Goal: Find specific page/section: Find specific page/section

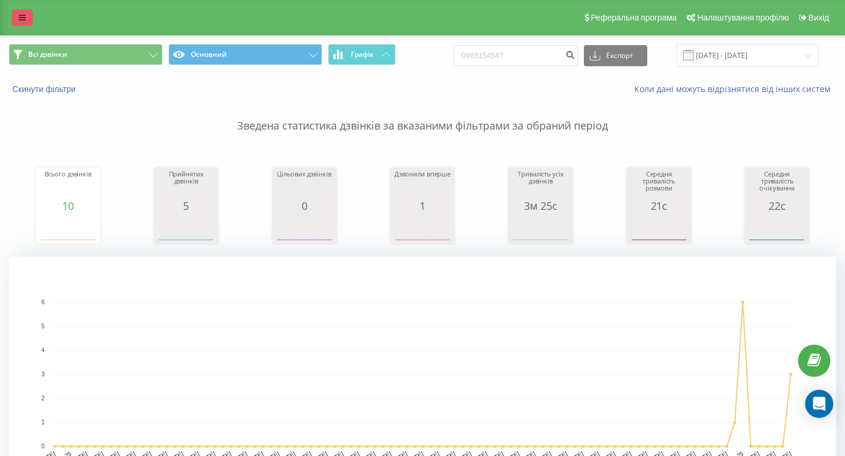
click at [21, 18] on icon at bounding box center [22, 17] width 7 height 8
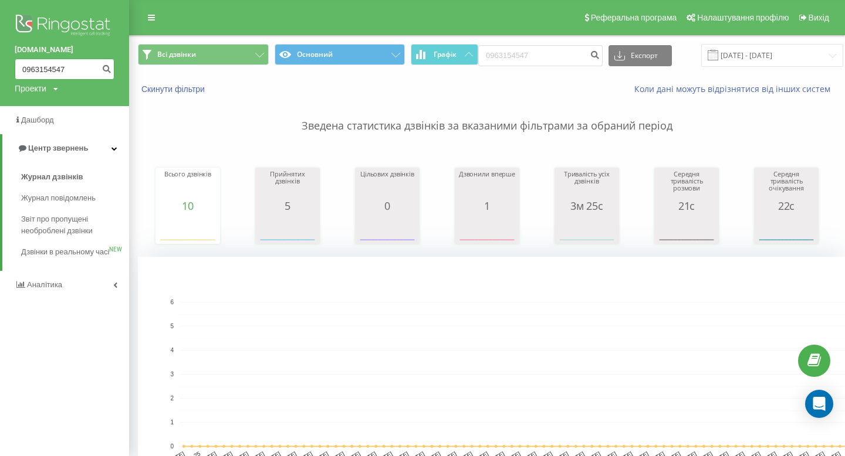
click at [50, 66] on input "0963154547" at bounding box center [65, 69] width 100 height 21
paste input "72577884"
type input "0972577884"
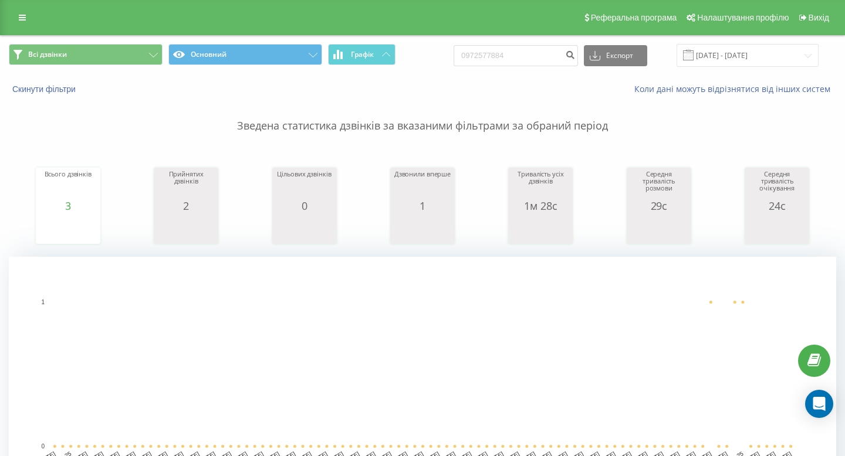
scroll to position [402, 0]
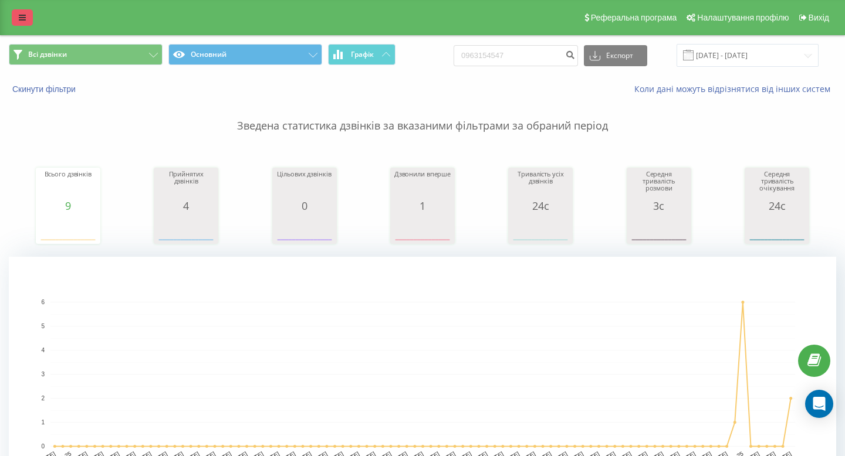
click at [31, 21] on link at bounding box center [22, 17] width 21 height 16
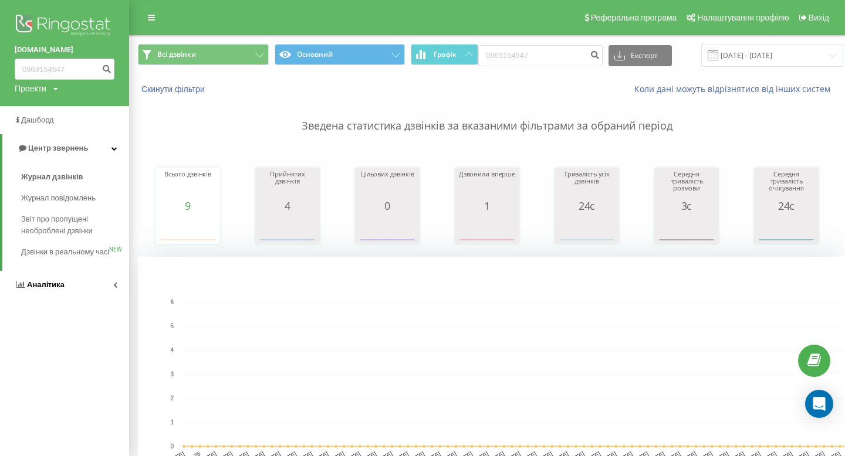
click at [54, 291] on span "Аналiтика" at bounding box center [40, 285] width 50 height 12
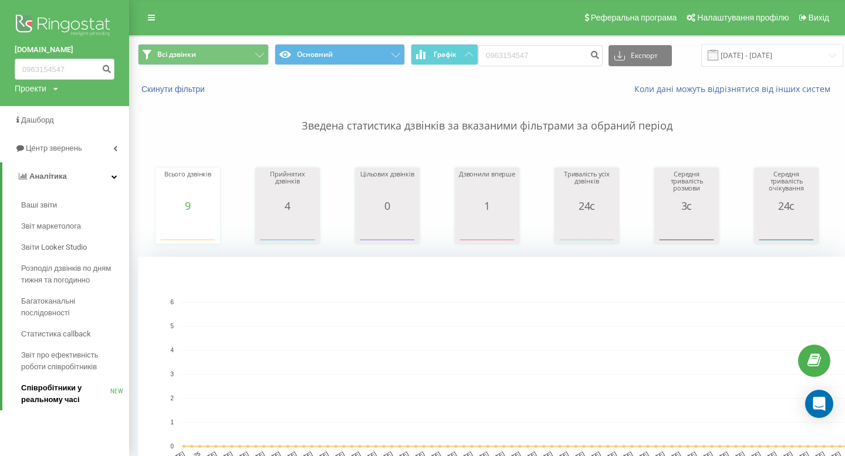
click at [57, 398] on span "Співробітники у реальному часі" at bounding box center [65, 394] width 89 height 23
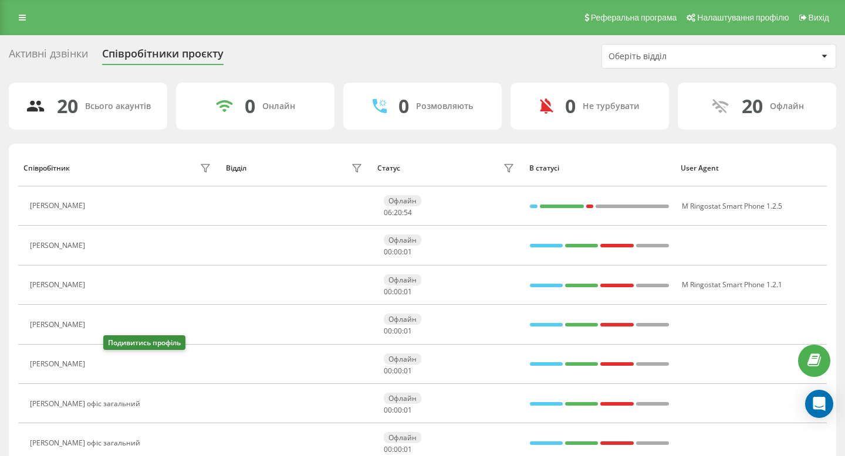
click at [103, 360] on icon at bounding box center [97, 364] width 9 height 9
